Goal: Task Accomplishment & Management: Manage account settings

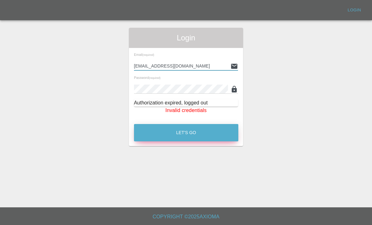
click at [203, 129] on button "Let's Go" at bounding box center [186, 132] width 104 height 17
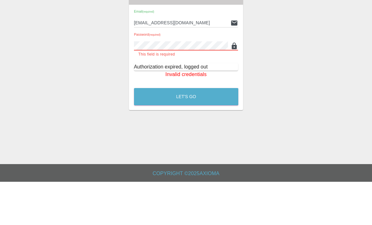
click at [204, 61] on input "[EMAIL_ADDRESS][DOMAIN_NAME]" at bounding box center [181, 65] width 94 height 9
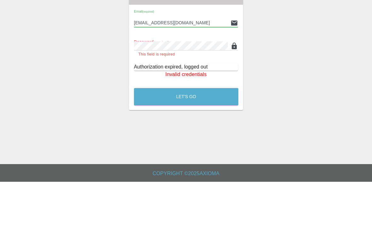
click at [207, 61] on input "[EMAIL_ADDRESS][DOMAIN_NAME]" at bounding box center [181, 65] width 94 height 9
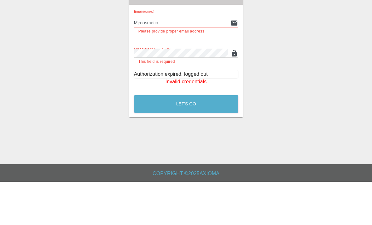
type input "Mjrcosmeti"
click at [204, 61] on input "text" at bounding box center [181, 65] width 94 height 9
click at [277, 50] on div "Login Email (required) This field is required Password (required) This field is…" at bounding box center [185, 94] width 371 height 133
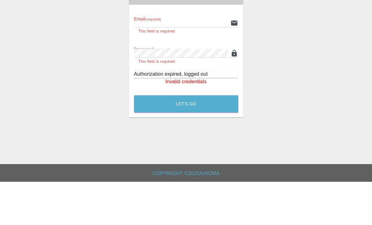
scroll to position [20, 0]
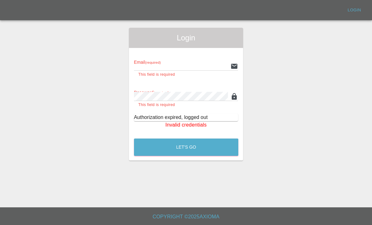
click at [199, 61] on input "text" at bounding box center [181, 65] width 94 height 9
click at [367, 42] on div "Login Email (required) This field is required Password (required) This field is…" at bounding box center [185, 94] width 371 height 133
click at [351, 14] on link "Login" at bounding box center [354, 10] width 20 height 10
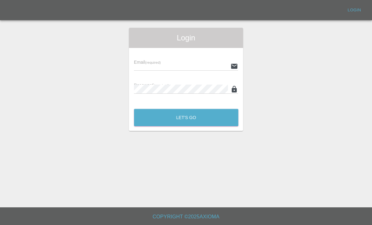
click at [147, 65] on input "text" at bounding box center [181, 65] width 94 height 9
click at [347, 109] on div "Login Email (required) Password (required) Let's Go" at bounding box center [185, 79] width 371 height 103
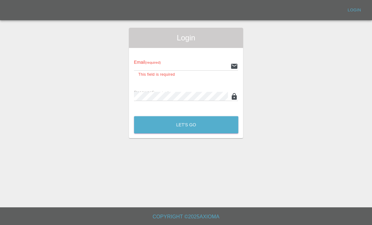
click at [206, 62] on input "text" at bounding box center [181, 65] width 94 height 9
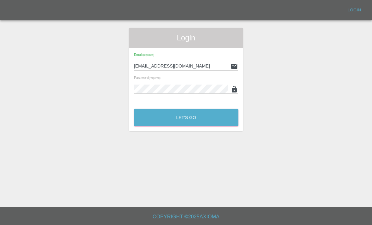
click at [138, 66] on input "[EMAIL_ADDRESS][DOMAIN_NAME]" at bounding box center [181, 65] width 94 height 9
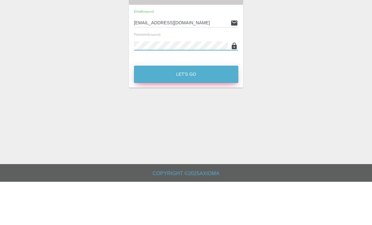
click at [201, 109] on button "Let's Go" at bounding box center [186, 117] width 104 height 17
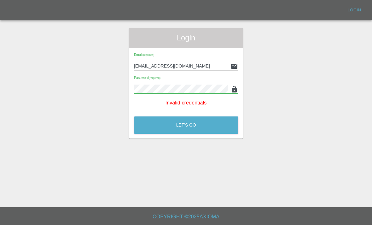
click at [135, 61] on input "mjjrcosmeticcarrepairs@gmail.com" at bounding box center [181, 65] width 94 height 9
type input "[EMAIL_ADDRESS][DOMAIN_NAME]"
